Goal: Task Accomplishment & Management: Complete application form

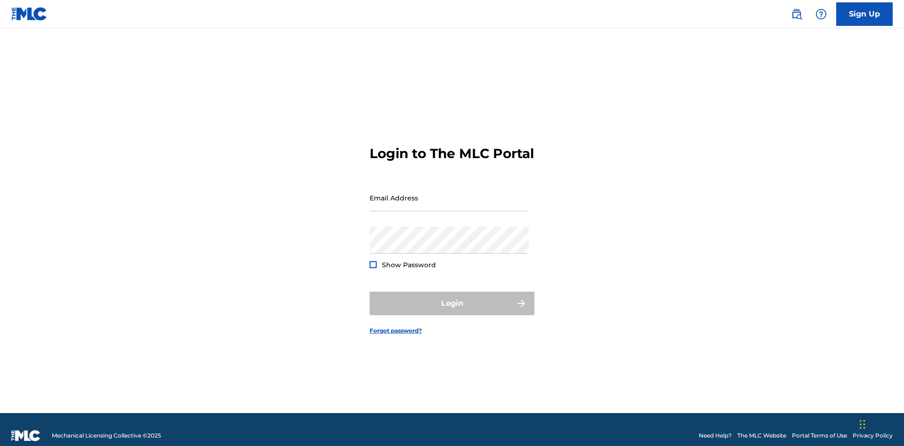
scroll to position [12, 0]
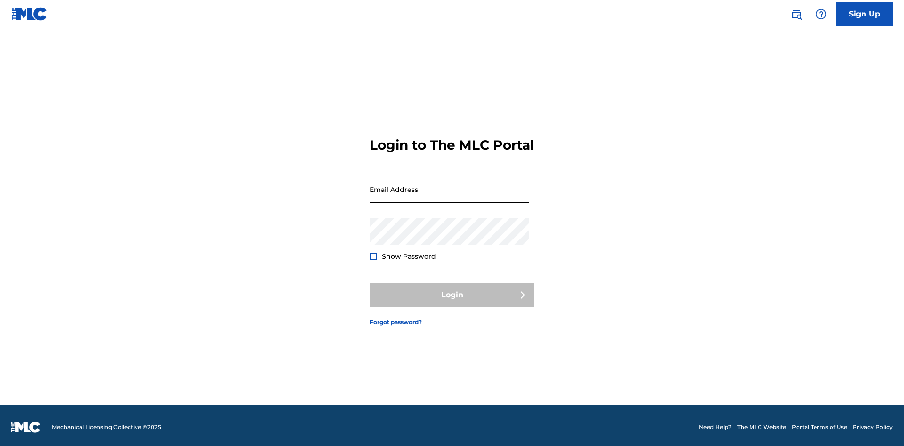
click at [449, 193] on input "Email Address" at bounding box center [448, 189] width 159 height 27
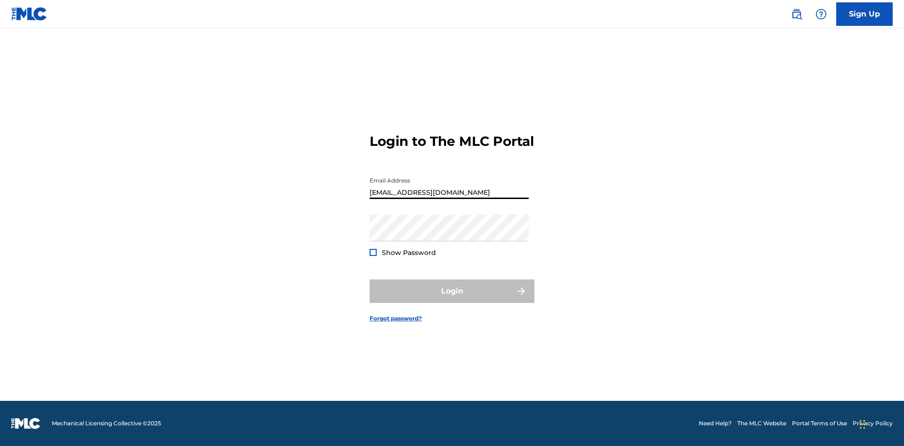
type input "[EMAIL_ADDRESS][DOMAIN_NAME]"
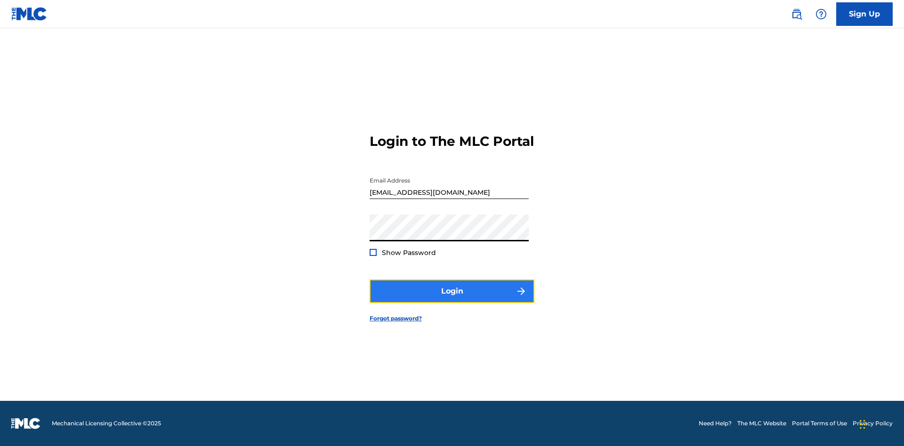
click at [452, 299] on button "Login" at bounding box center [451, 292] width 165 height 24
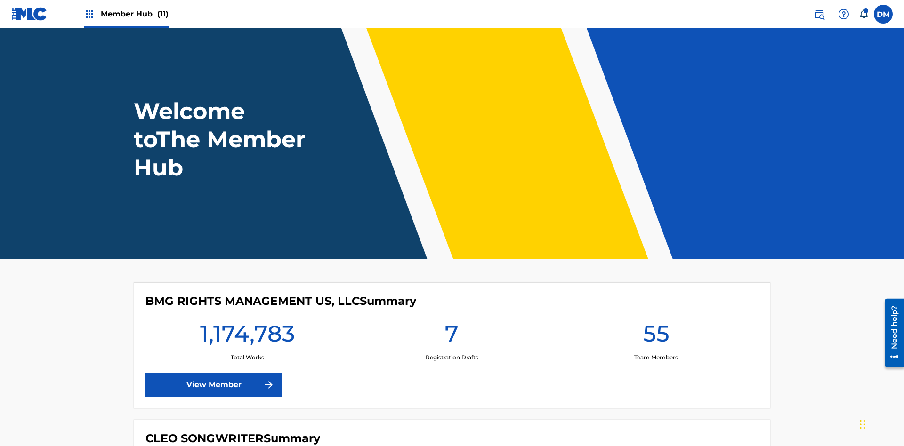
click at [134, 14] on span "Member Hub (11)" at bounding box center [135, 13] width 68 height 11
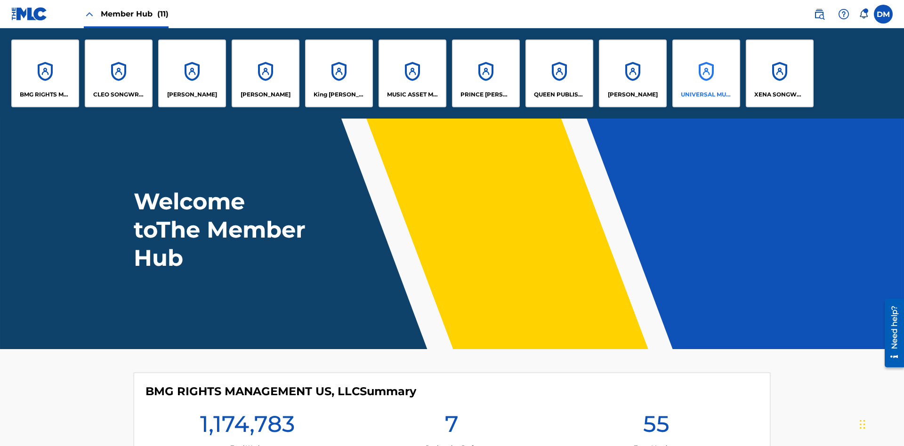
click at [706, 95] on p "UNIVERSAL MUSIC PUB GROUP" at bounding box center [706, 94] width 51 height 8
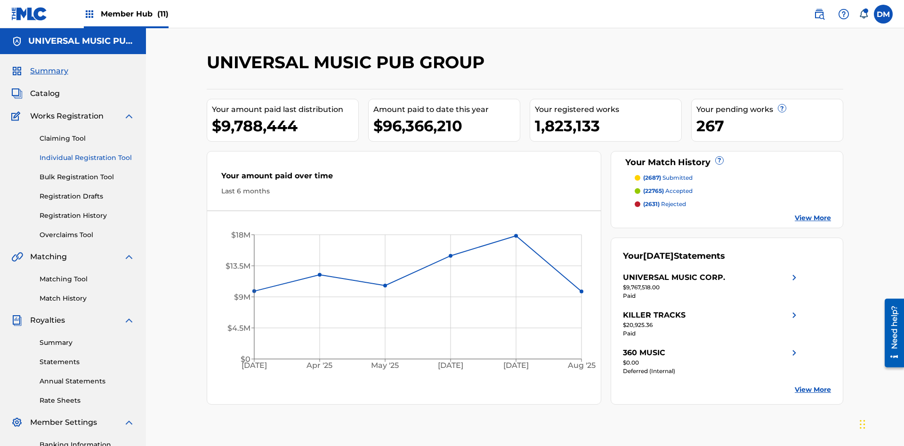
click at [87, 153] on link "Individual Registration Tool" at bounding box center [87, 158] width 95 height 10
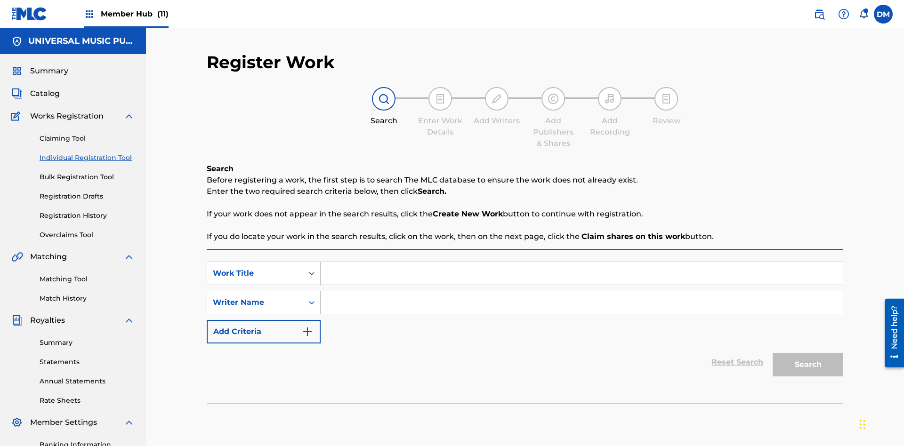
click at [581, 262] on input "Search Form" at bounding box center [582, 273] width 522 height 23
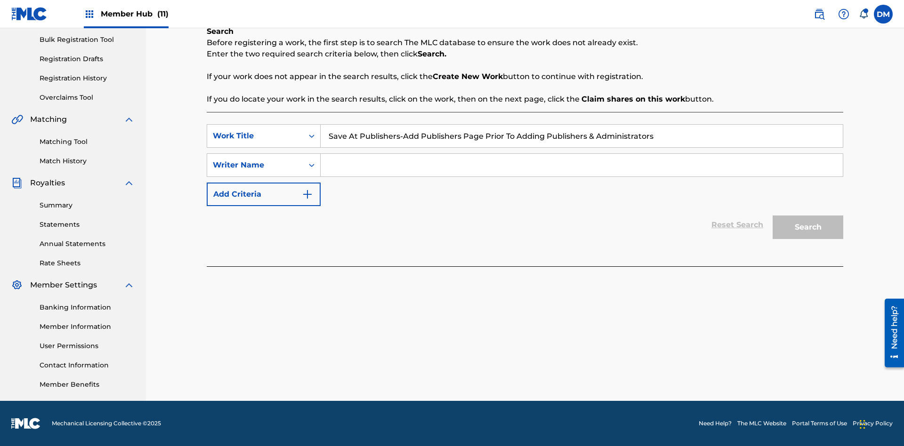
type input "Save At Publishers-Add Publishers Page Prior To Adding Publishers & Administrat…"
click at [581, 165] on input "Search Form" at bounding box center [582, 165] width 522 height 23
type input "QWERTYUIOP"
click at [808, 227] on button "Search" at bounding box center [807, 228] width 71 height 24
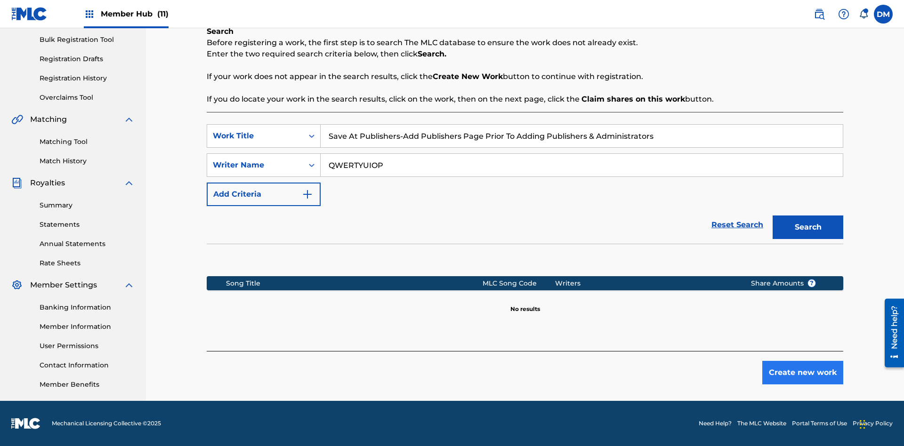
click at [803, 373] on button "Create new work" at bounding box center [802, 373] width 81 height 24
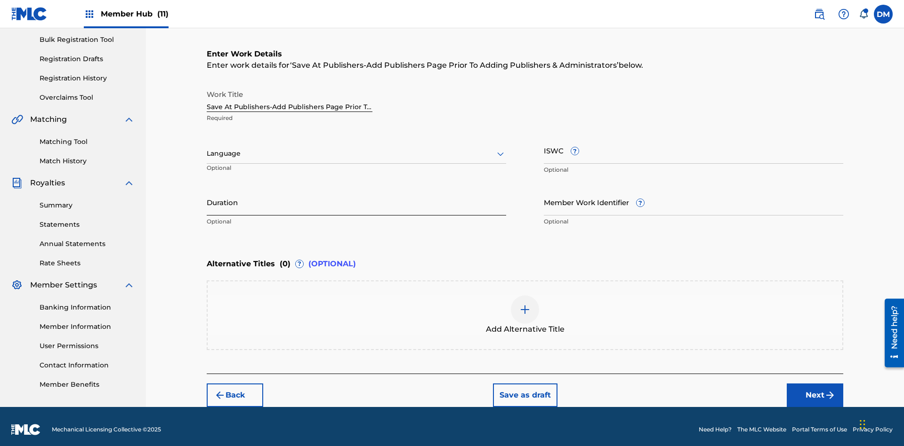
click at [356, 196] on input "Duration" at bounding box center [356, 202] width 299 height 27
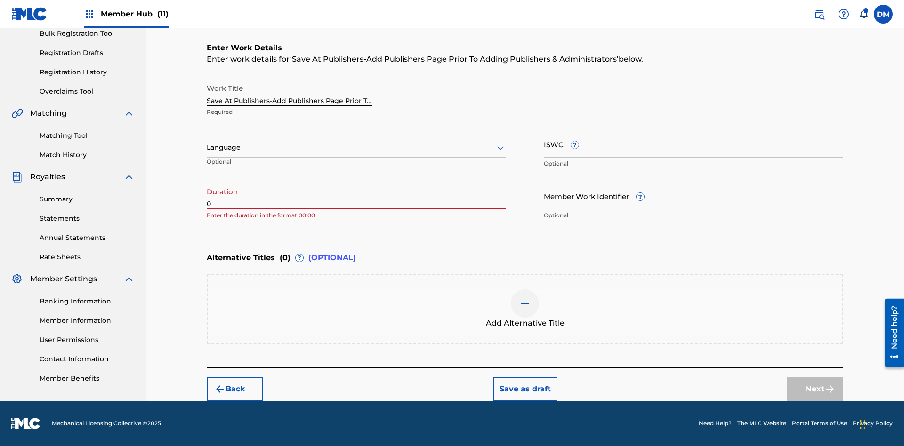
click at [356, 196] on input "0" at bounding box center [356, 196] width 299 height 27
type input "00:00"
click at [500, 148] on icon at bounding box center [500, 147] width 11 height 11
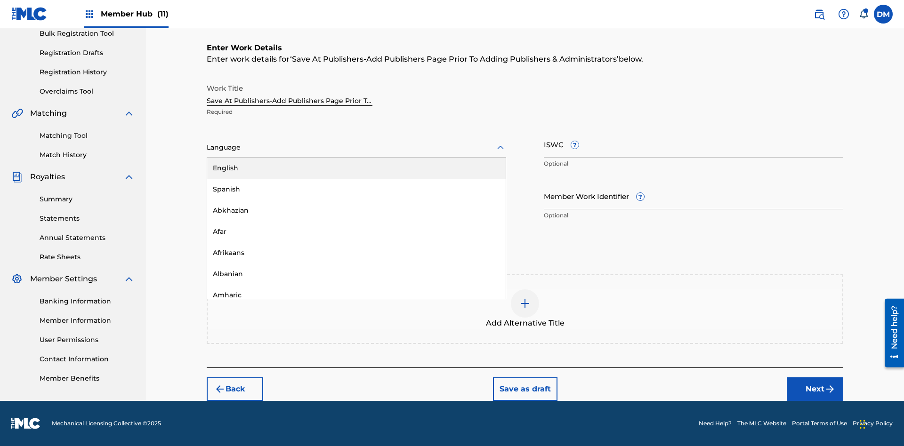
click at [356, 232] on div "Afar" at bounding box center [356, 231] width 298 height 21
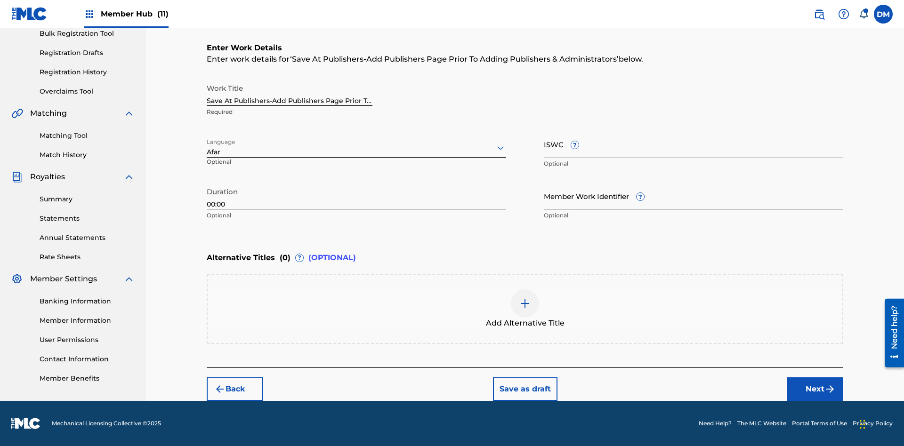
click at [693, 196] on input "Member Work Identifier ?" at bounding box center [693, 196] width 299 height 27
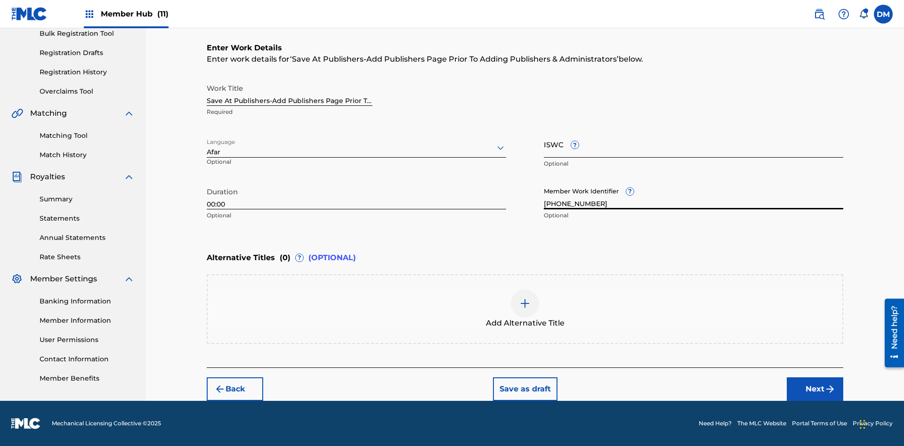
type input "[PHONE_NUMBER]"
click at [693, 144] on input "ISWC ?" at bounding box center [693, 144] width 299 height 27
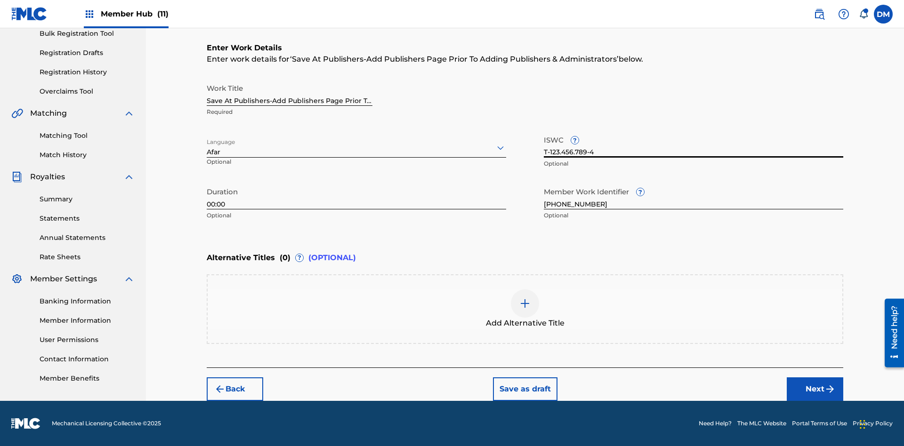
type input "T-123.456.789-4"
click at [525, 309] on img at bounding box center [524, 303] width 11 height 11
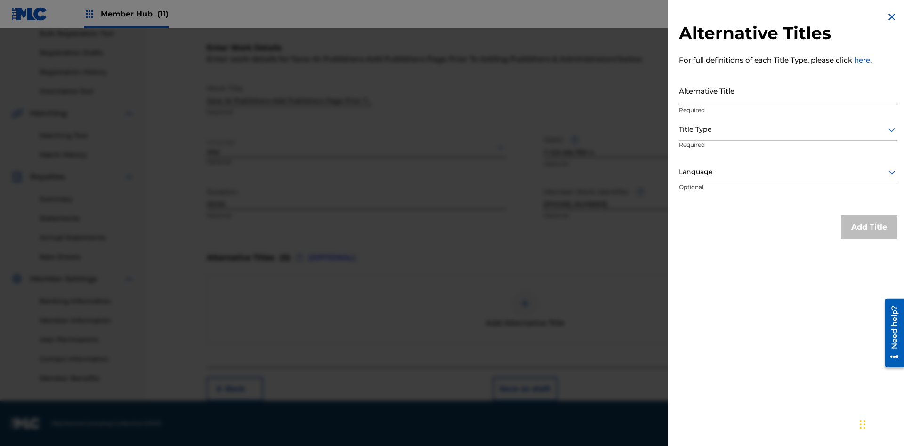
click at [788, 90] on input "Alternative Title" at bounding box center [788, 90] width 218 height 27
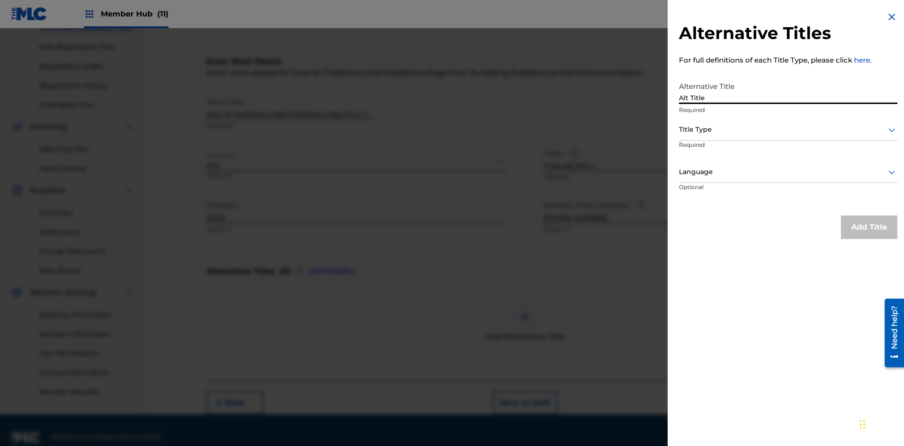
type input "Alt Title"
click at [788, 129] on div at bounding box center [788, 130] width 218 height 12
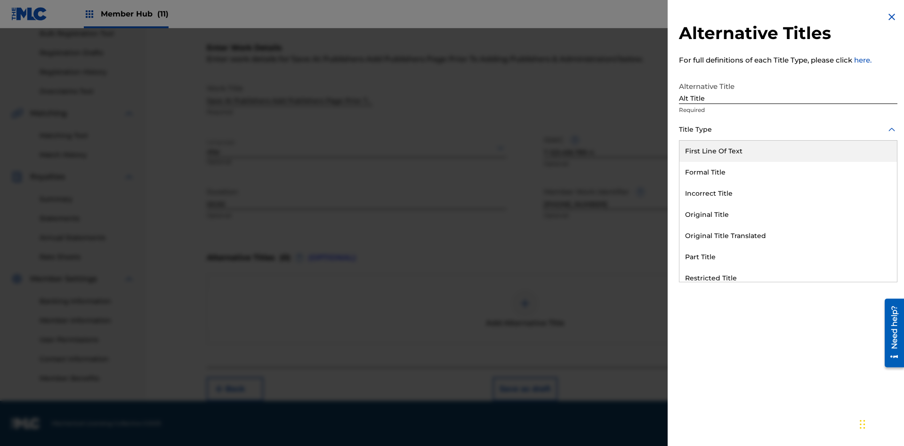
click at [788, 215] on div "Original Title" at bounding box center [787, 214] width 217 height 21
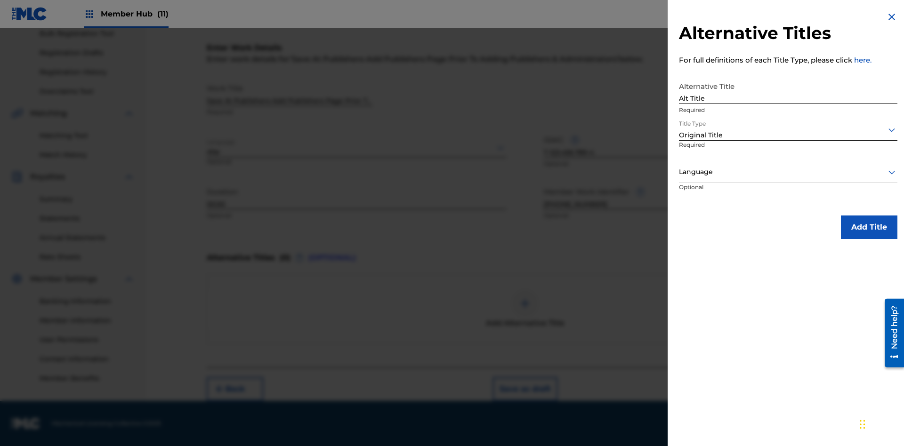
click at [788, 172] on div at bounding box center [788, 172] width 218 height 12
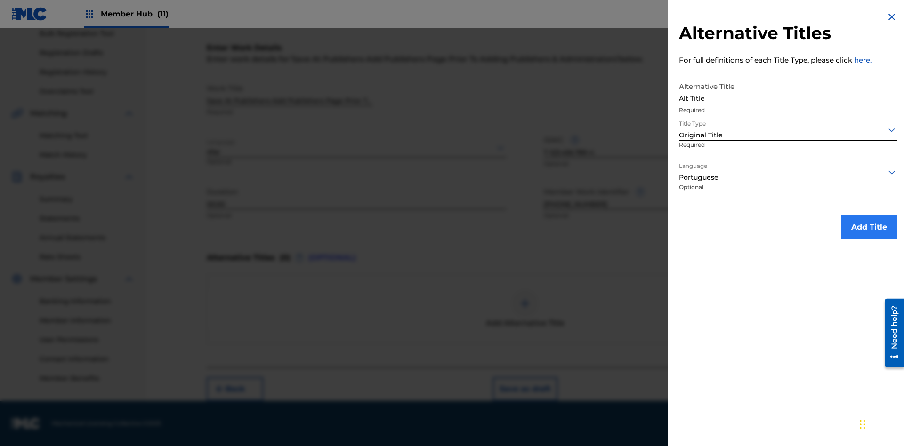
click at [869, 227] on button "Add Title" at bounding box center [869, 228] width 56 height 24
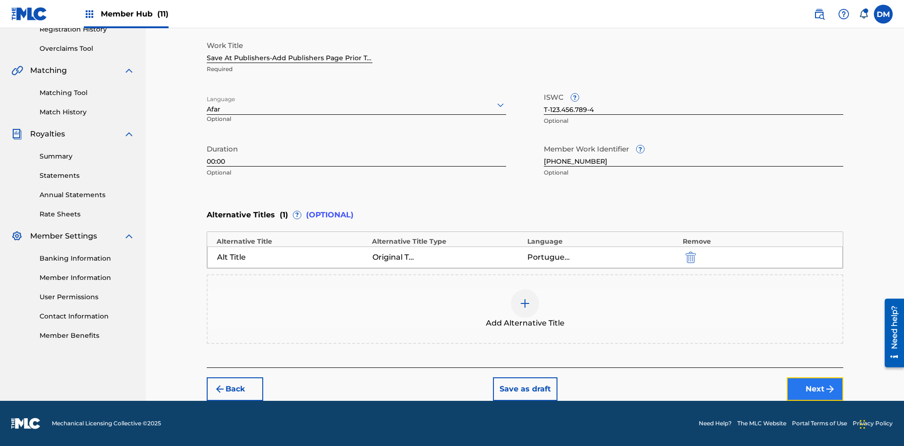
click at [815, 389] on button "Next" at bounding box center [815, 389] width 56 height 24
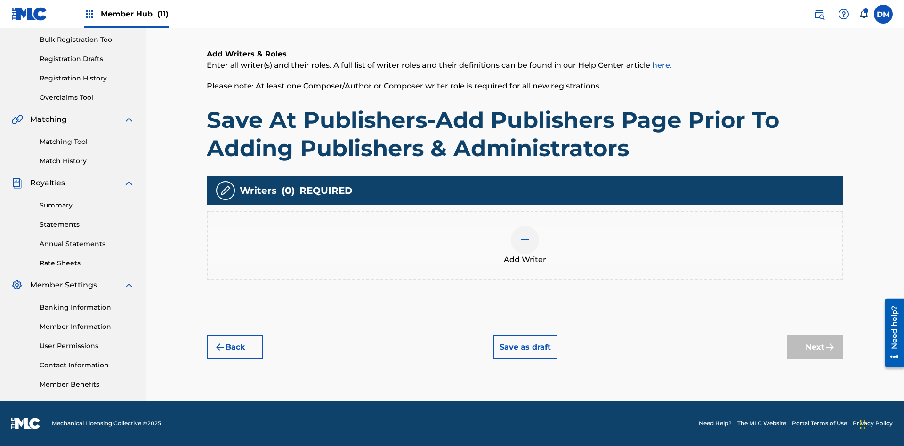
click at [525, 245] on img at bounding box center [524, 239] width 11 height 11
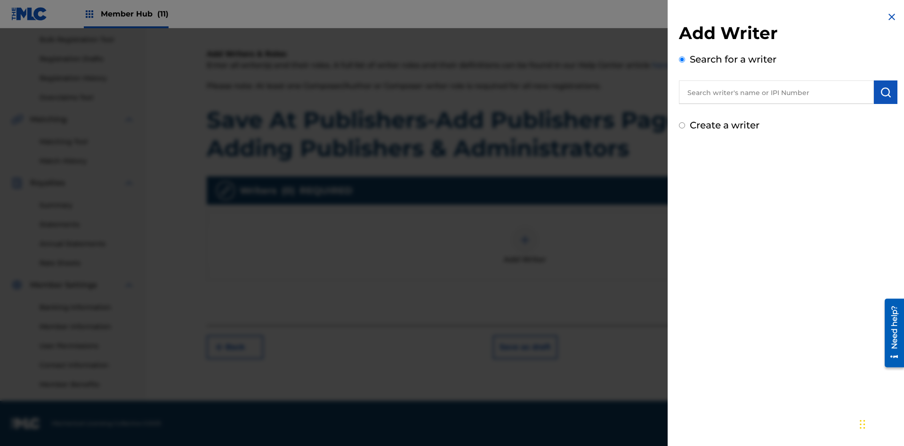
click at [776, 92] on input "text" at bounding box center [776, 92] width 195 height 24
type input "[PERSON_NAME]"
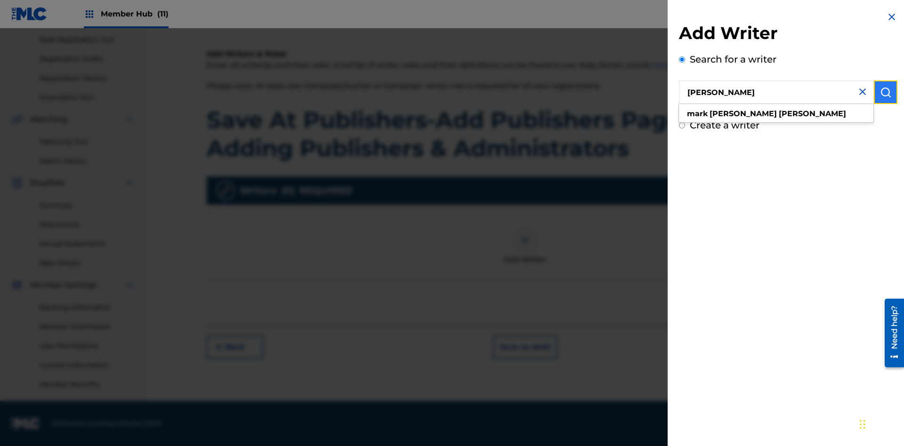
click at [885, 92] on img "submit" at bounding box center [885, 92] width 11 height 11
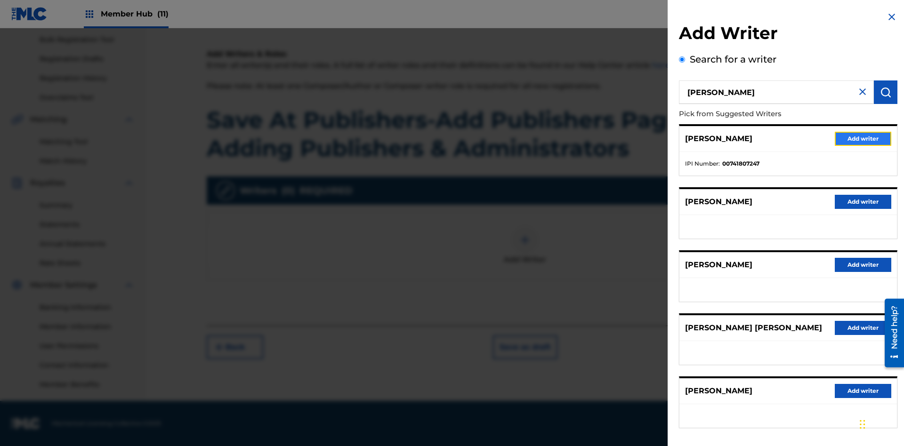
click at [863, 138] on button "Add writer" at bounding box center [863, 139] width 56 height 14
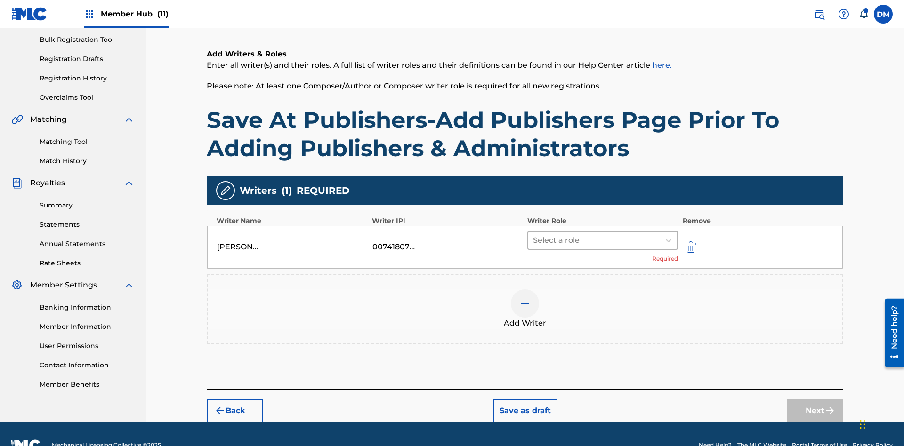
click at [534, 235] on input "text" at bounding box center [534, 240] width 2 height 11
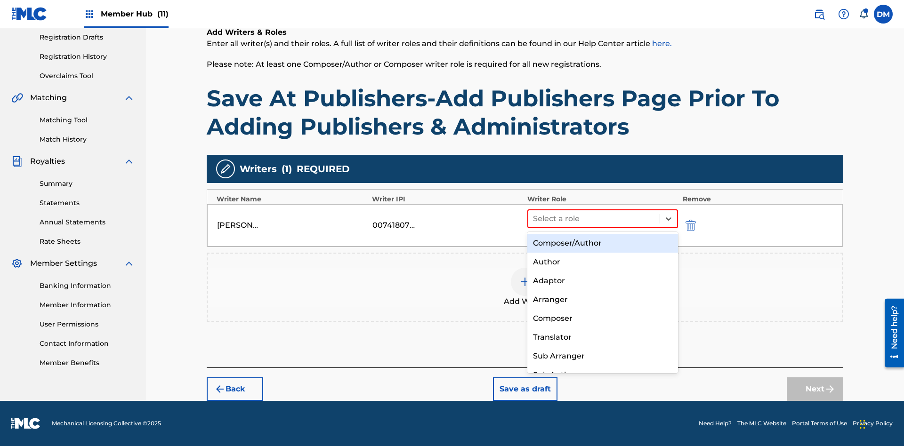
click at [602, 318] on div "Composer" at bounding box center [602, 318] width 151 height 19
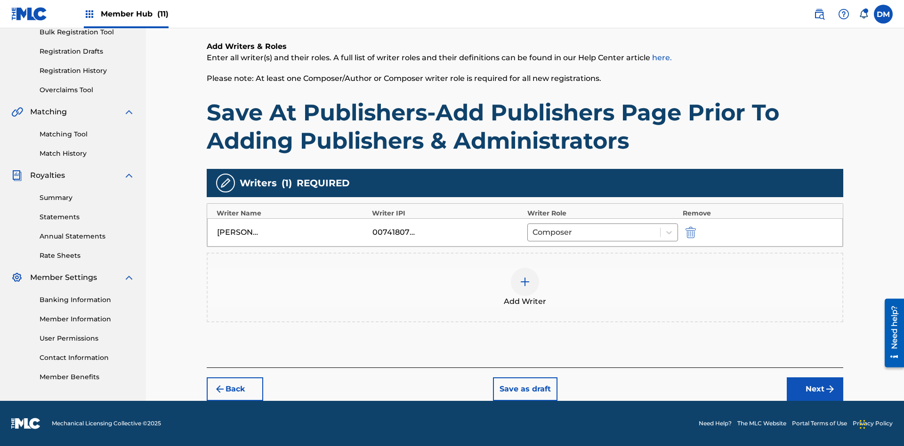
scroll to position [145, 0]
click at [815, 389] on button "Next" at bounding box center [815, 389] width 56 height 24
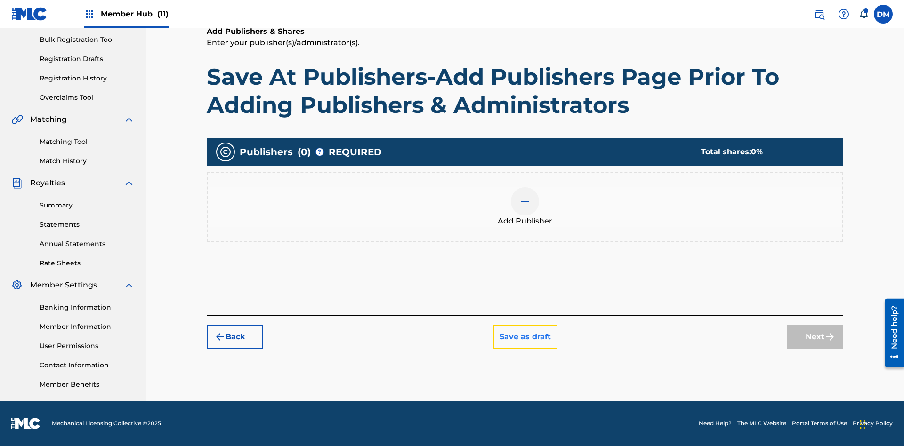
click at [524, 337] on button "Save as draft" at bounding box center [525, 337] width 64 height 24
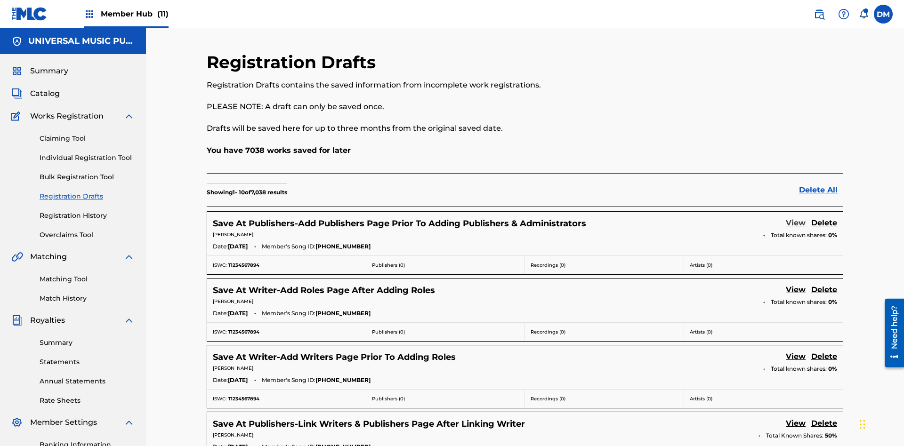
click at [795, 217] on link "View" at bounding box center [796, 223] width 20 height 13
